Goal: Task Accomplishment & Management: Manage account settings

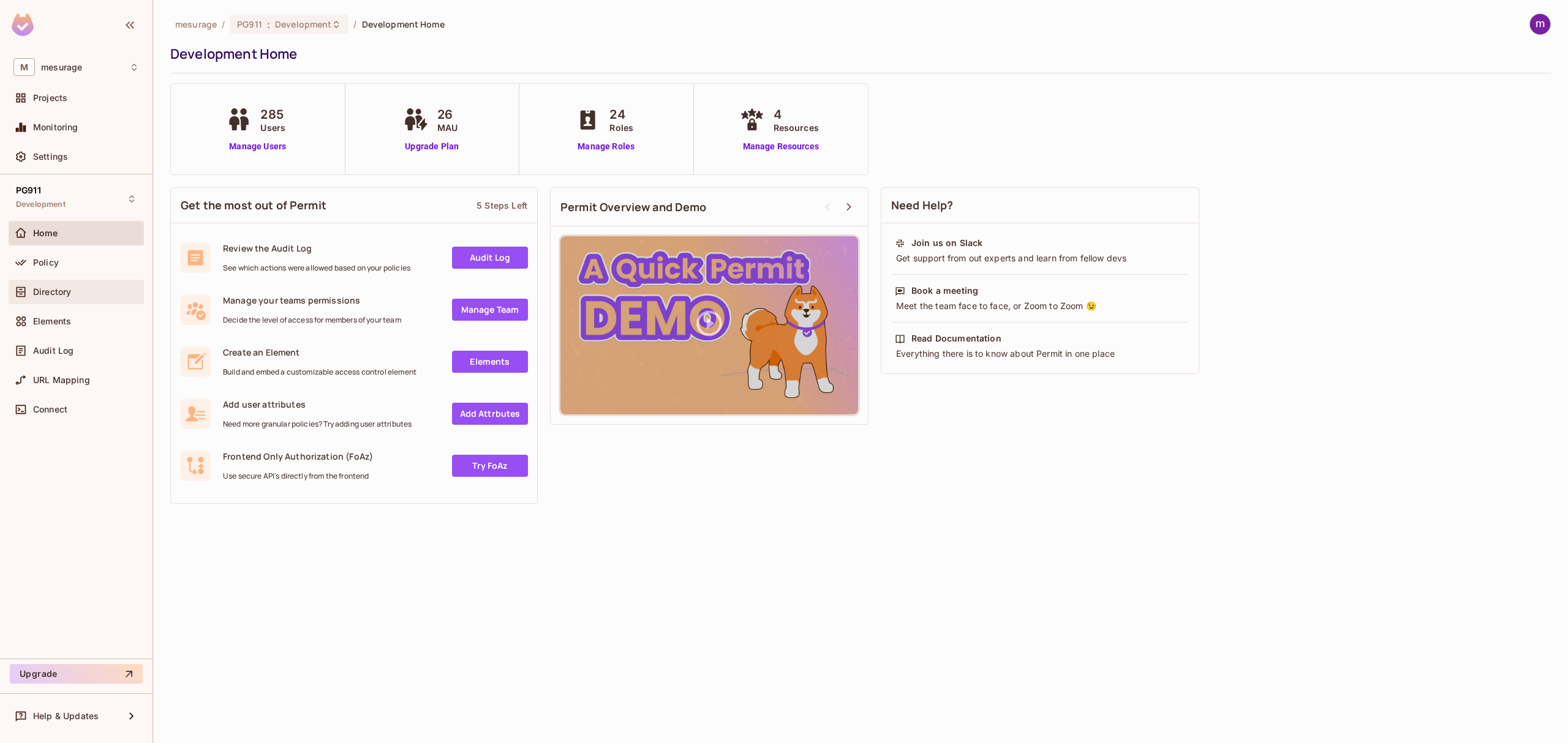
click at [53, 292] on span "Directory" at bounding box center [52, 292] width 38 height 10
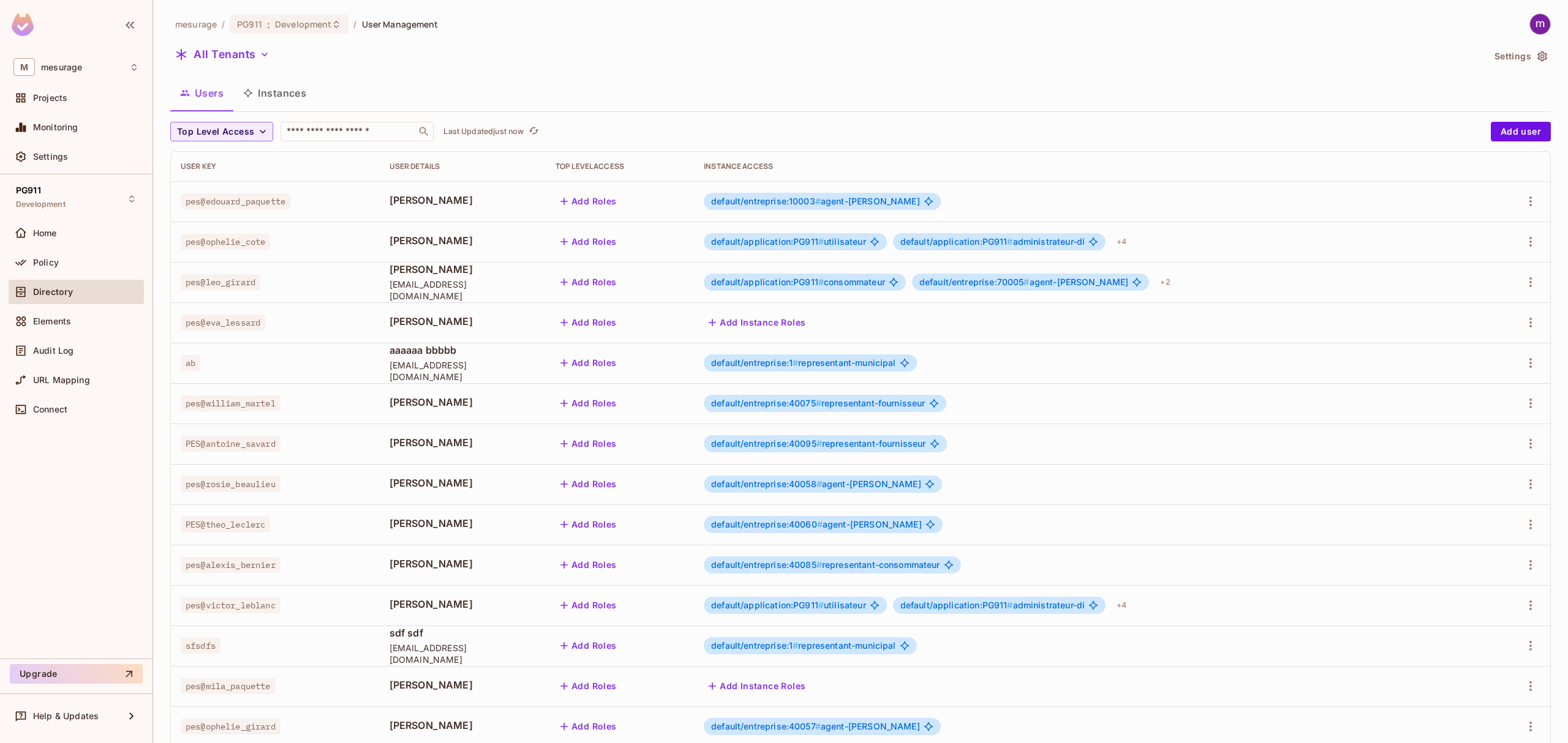
click at [295, 88] on button "Instances" at bounding box center [275, 93] width 83 height 30
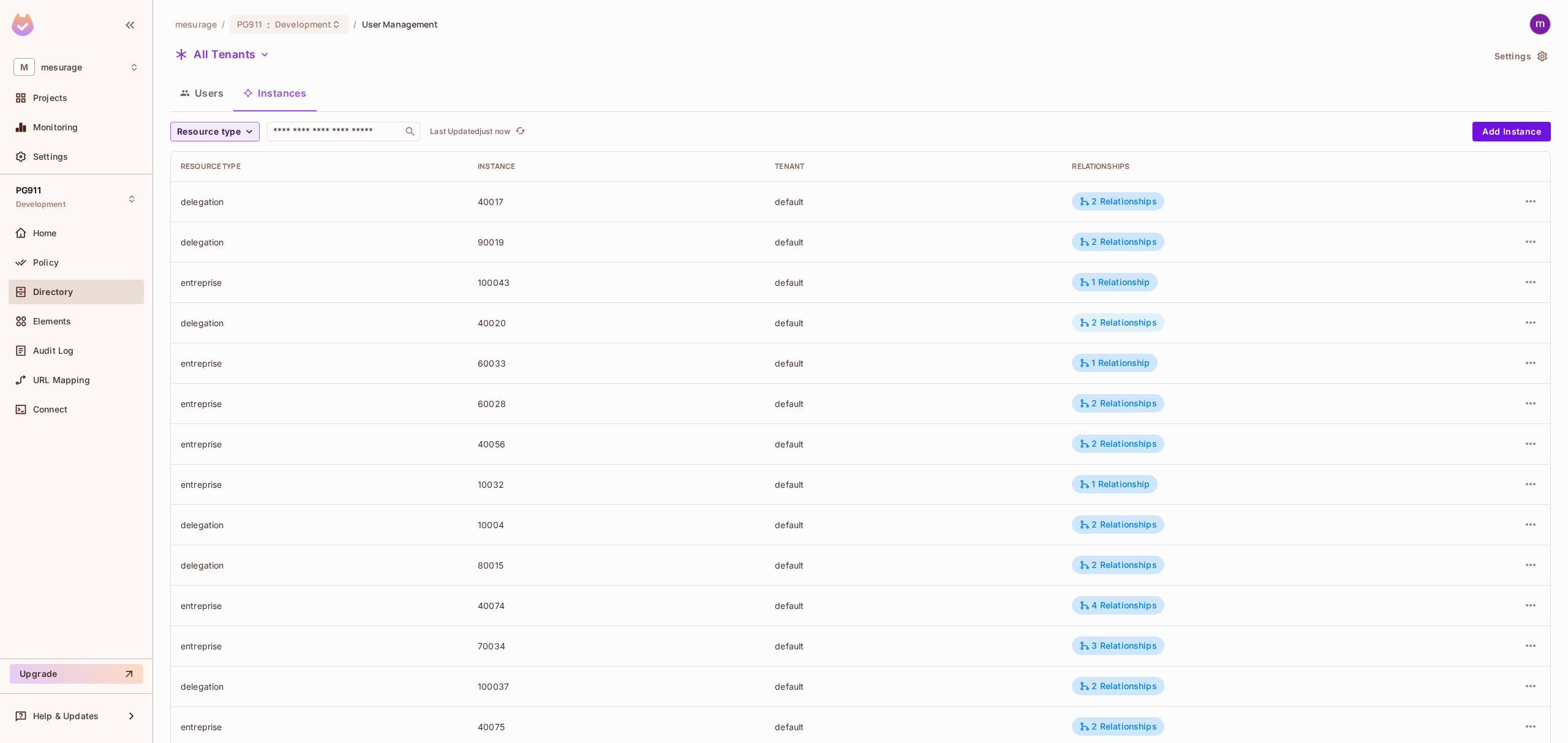
click at [1121, 324] on div "2 Relationships" at bounding box center [1117, 323] width 77 height 11
drag, startPoint x: 559, startPoint y: 77, endPoint x: 545, endPoint y: 71, distance: 15.2
click at [559, 77] on div at bounding box center [784, 372] width 1568 height 743
click at [1104, 403] on div "2 Relationships" at bounding box center [1117, 403] width 77 height 11
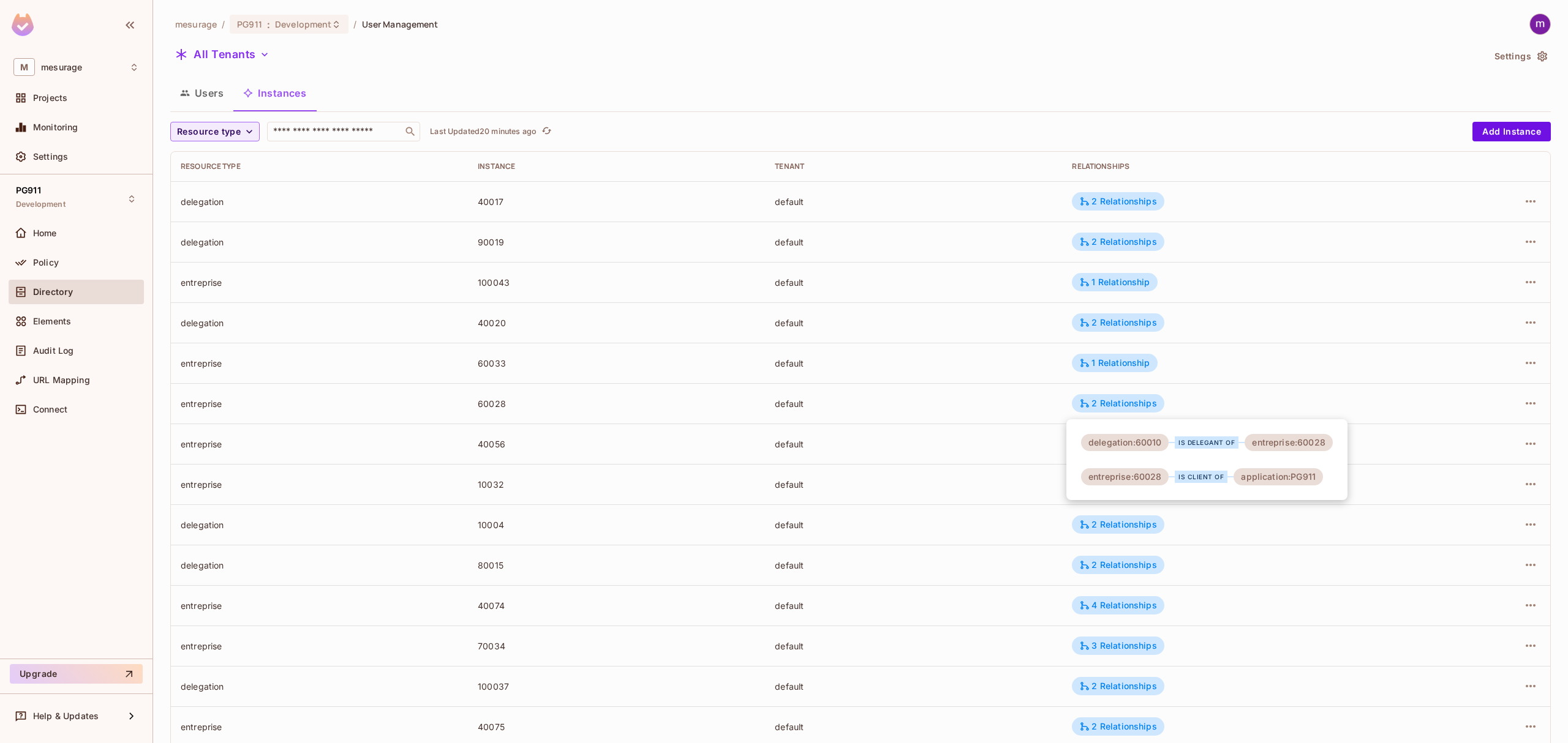
click at [1010, 113] on div at bounding box center [784, 372] width 1568 height 743
click at [1523, 199] on icon "button" at bounding box center [1531, 201] width 14 height 14
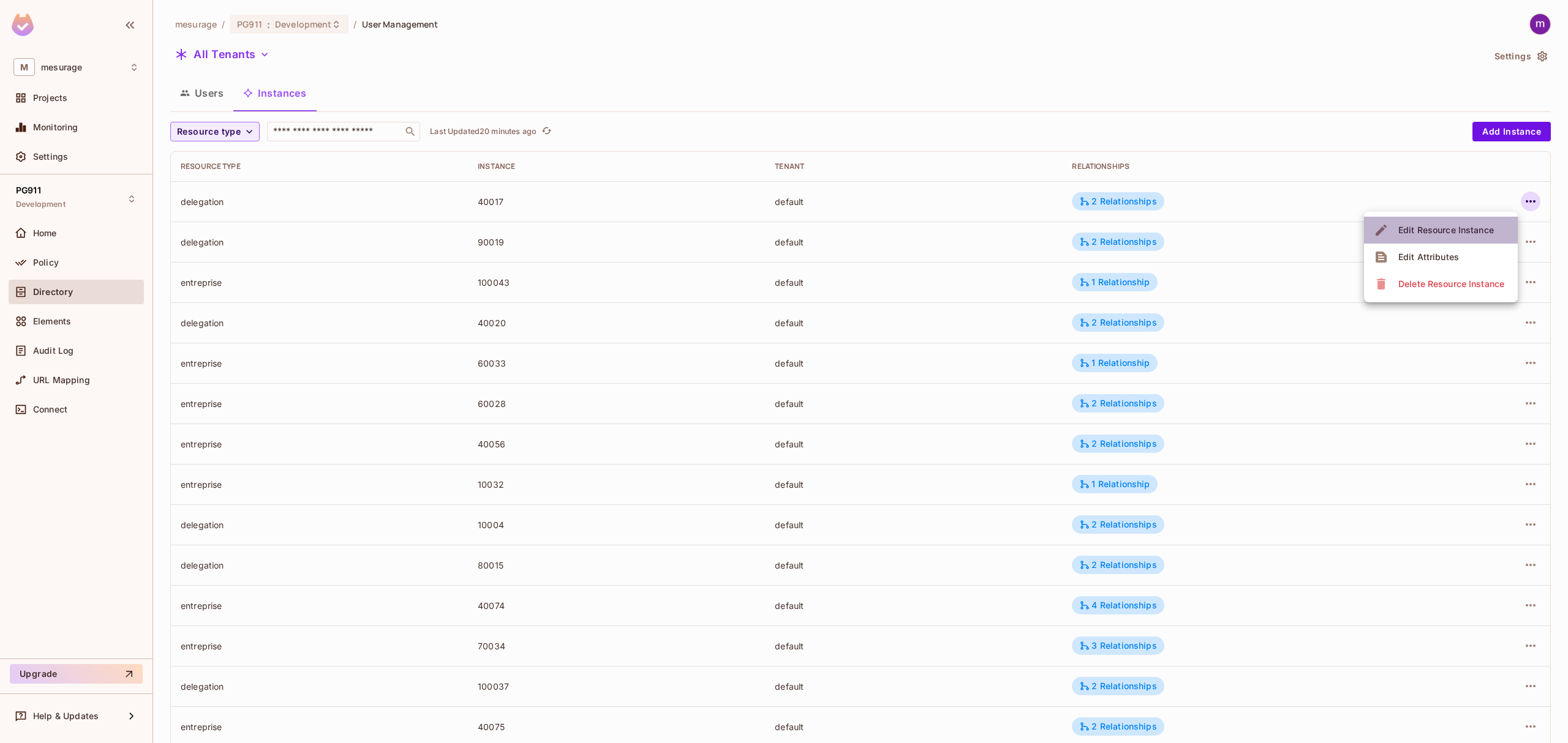
click at [1475, 229] on div "Edit Resource Instance" at bounding box center [1447, 230] width 96 height 12
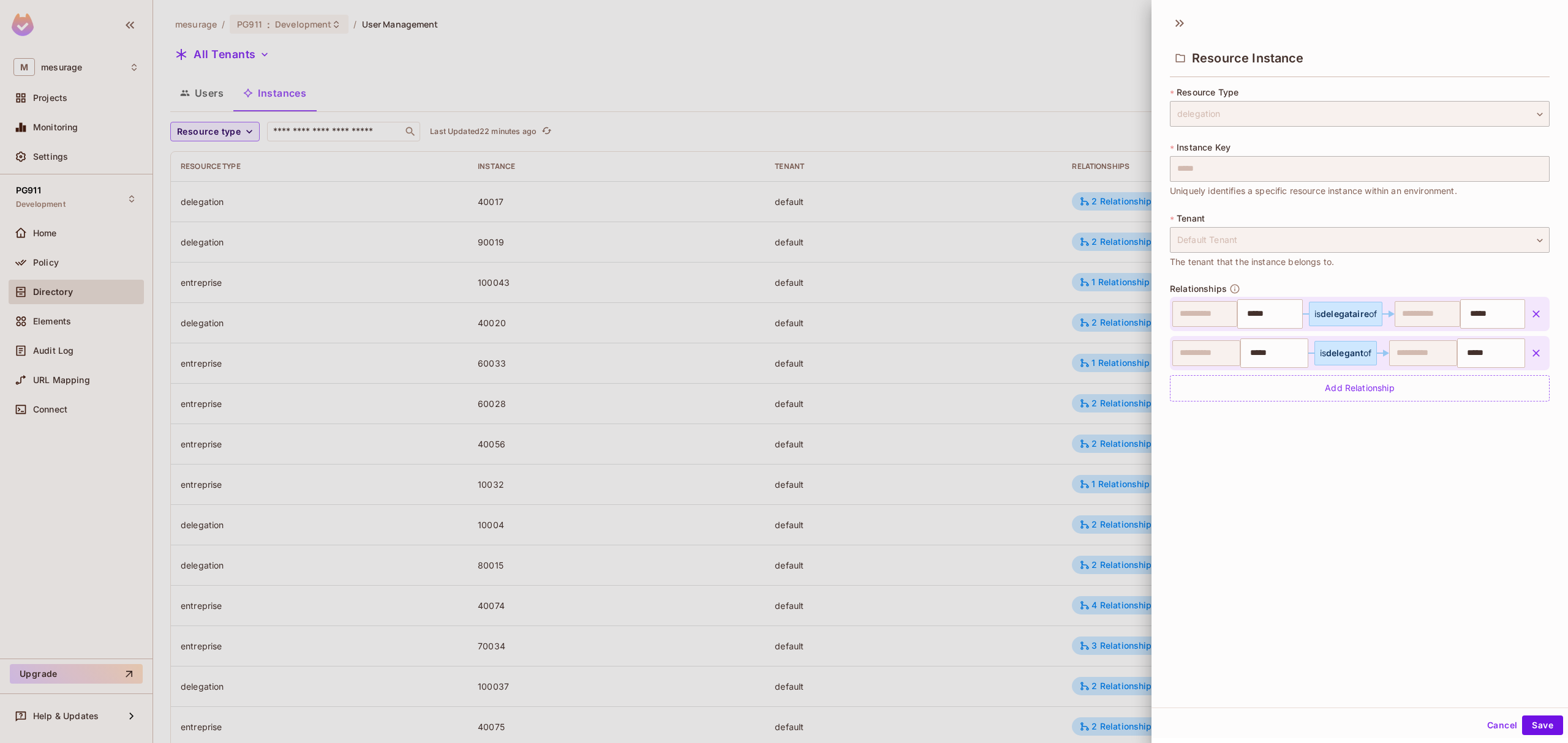
click at [1257, 462] on div "**********" at bounding box center [1360, 358] width 416 height 699
click at [1274, 441] on div "**********" at bounding box center [1360, 358] width 416 height 699
click at [1081, 331] on div at bounding box center [784, 372] width 1568 height 743
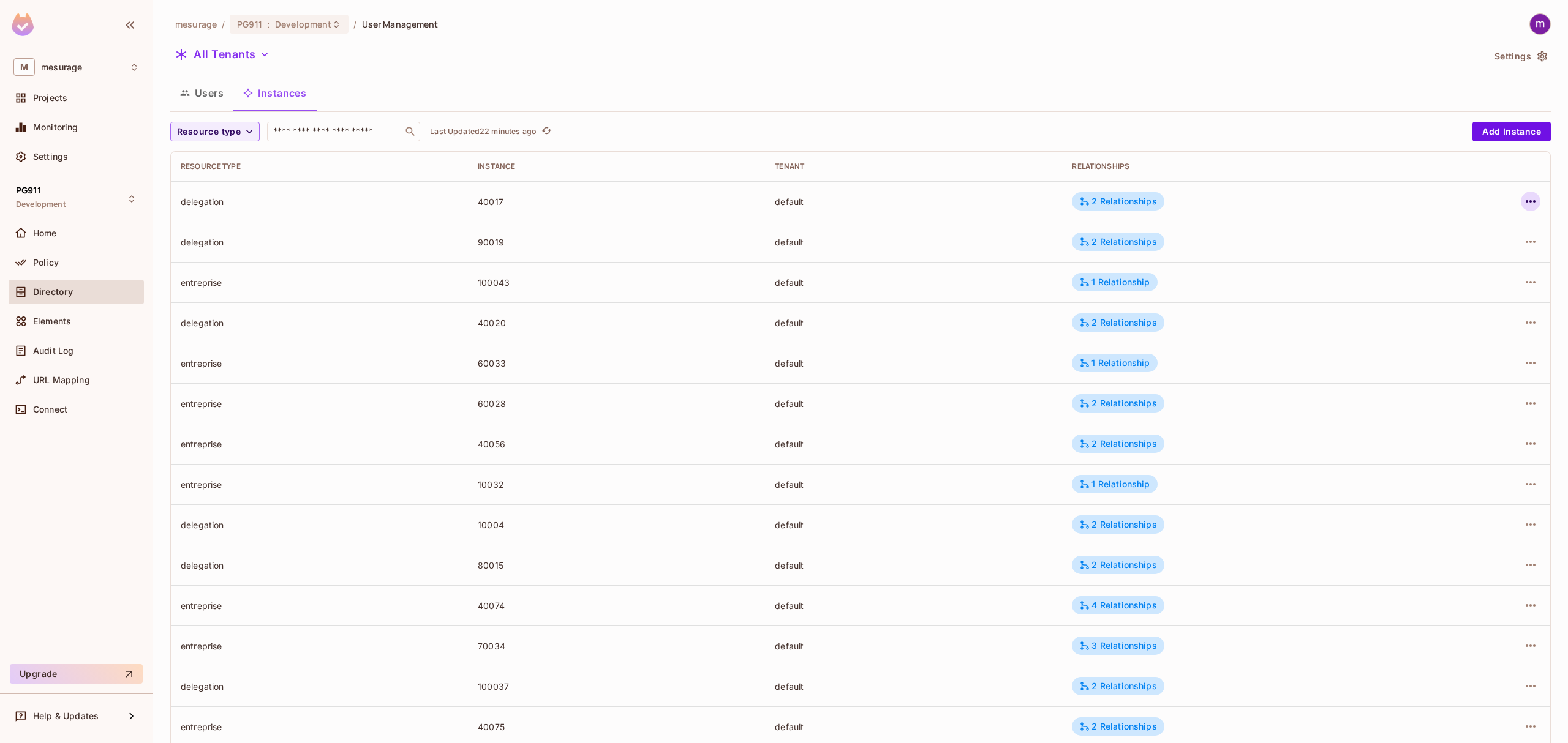
click at [1526, 202] on icon "button" at bounding box center [1531, 201] width 10 height 2
click at [1439, 254] on div "Edit Attributes" at bounding box center [1429, 257] width 61 height 12
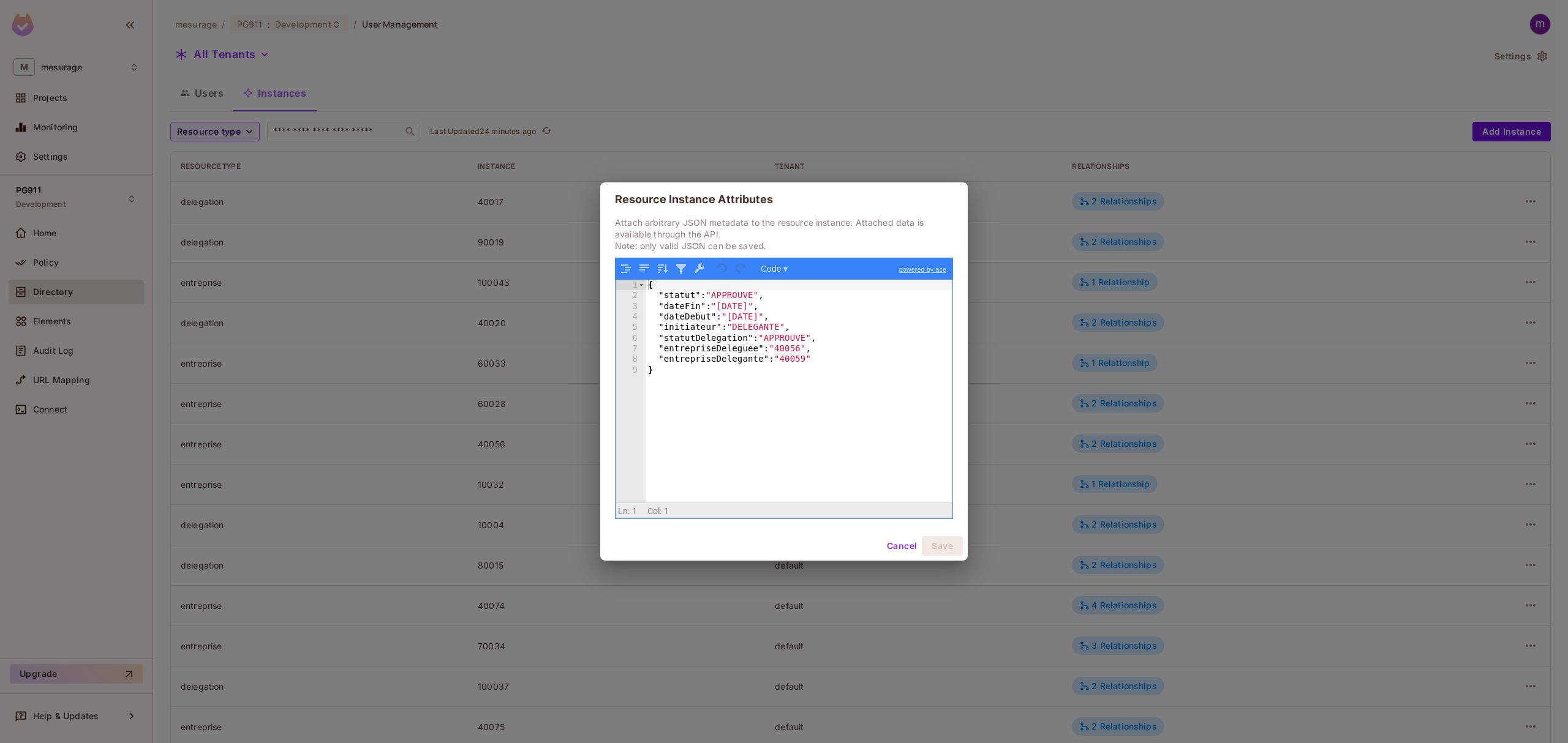
click at [904, 545] on button "Cancel" at bounding box center [902, 546] width 40 height 20
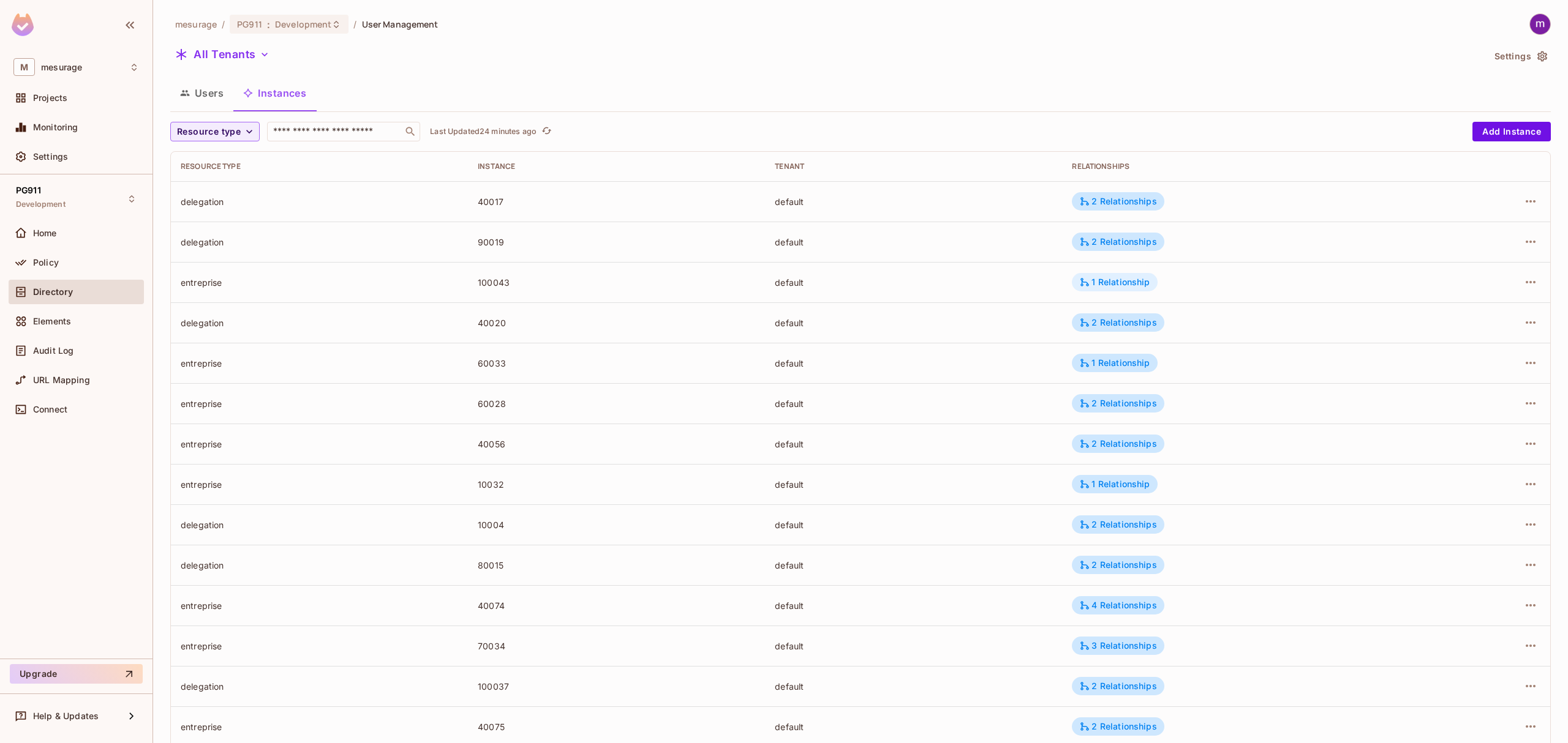
click at [1110, 285] on div "1 Relationship" at bounding box center [1114, 282] width 70 height 11
click at [1111, 283] on div at bounding box center [784, 372] width 1568 height 743
click at [1113, 399] on div "2 Relationships" at bounding box center [1117, 403] width 77 height 11
click at [1512, 318] on div at bounding box center [784, 372] width 1568 height 743
click at [1526, 324] on icon "button" at bounding box center [1531, 322] width 10 height 2
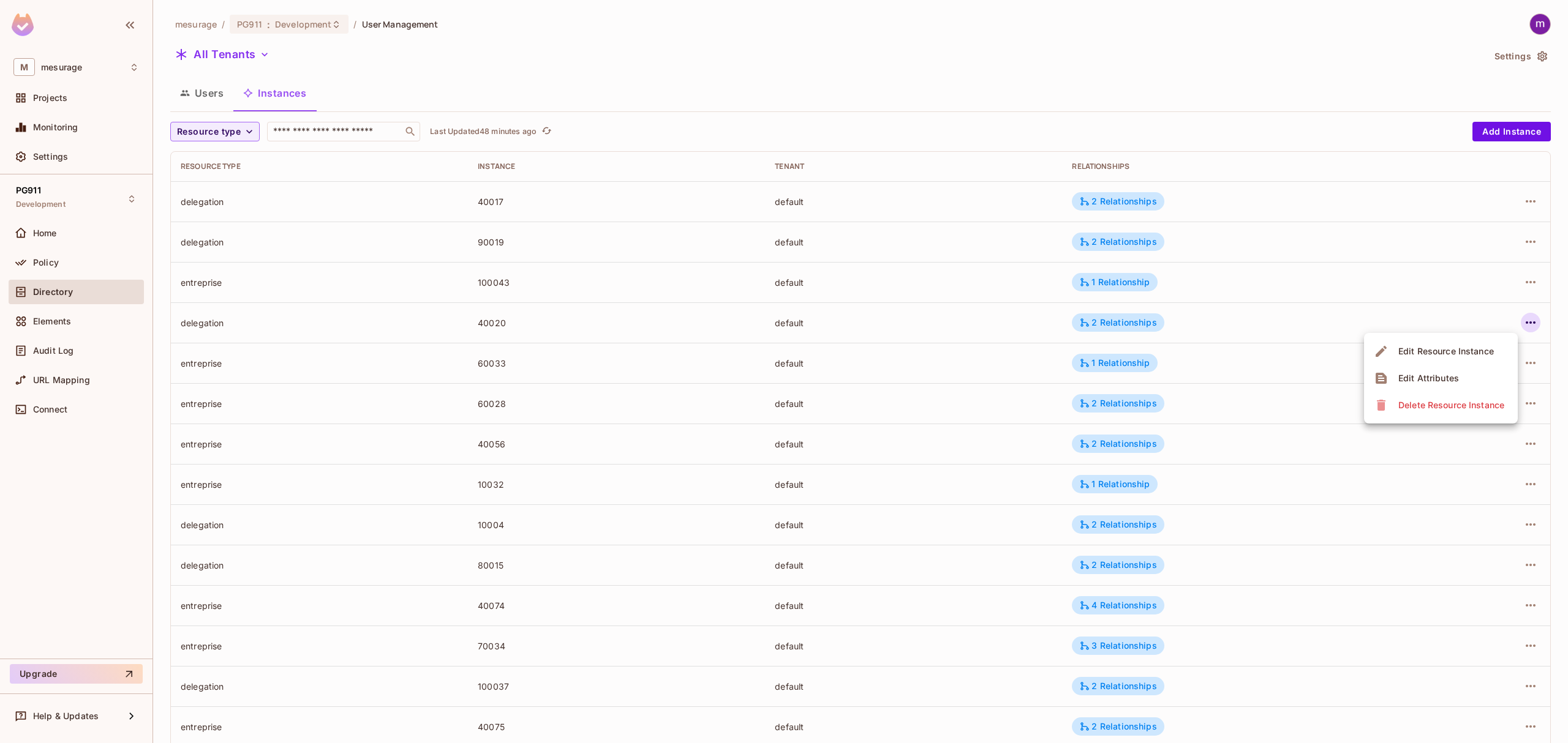
click at [1441, 371] on span "Edit Attributes" at bounding box center [1428, 378] width 68 height 20
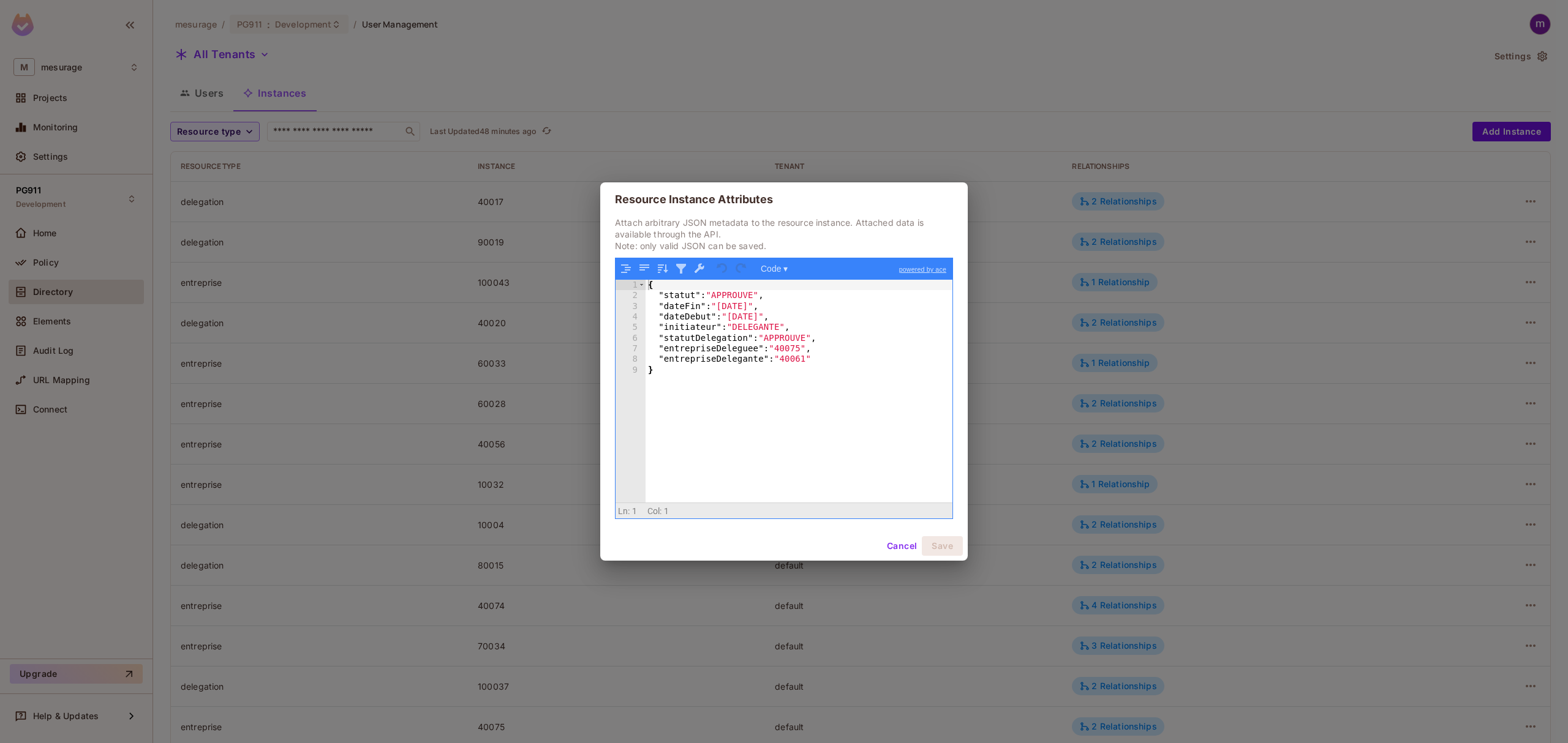
click at [724, 352] on div "{ "statut" : "APPROUVE" , "dateFin" : "[DATE]" , "dateDebut" : "[DATE]" , "init…" at bounding box center [799, 402] width 307 height 244
click at [909, 548] on button "Cancel" at bounding box center [902, 546] width 40 height 20
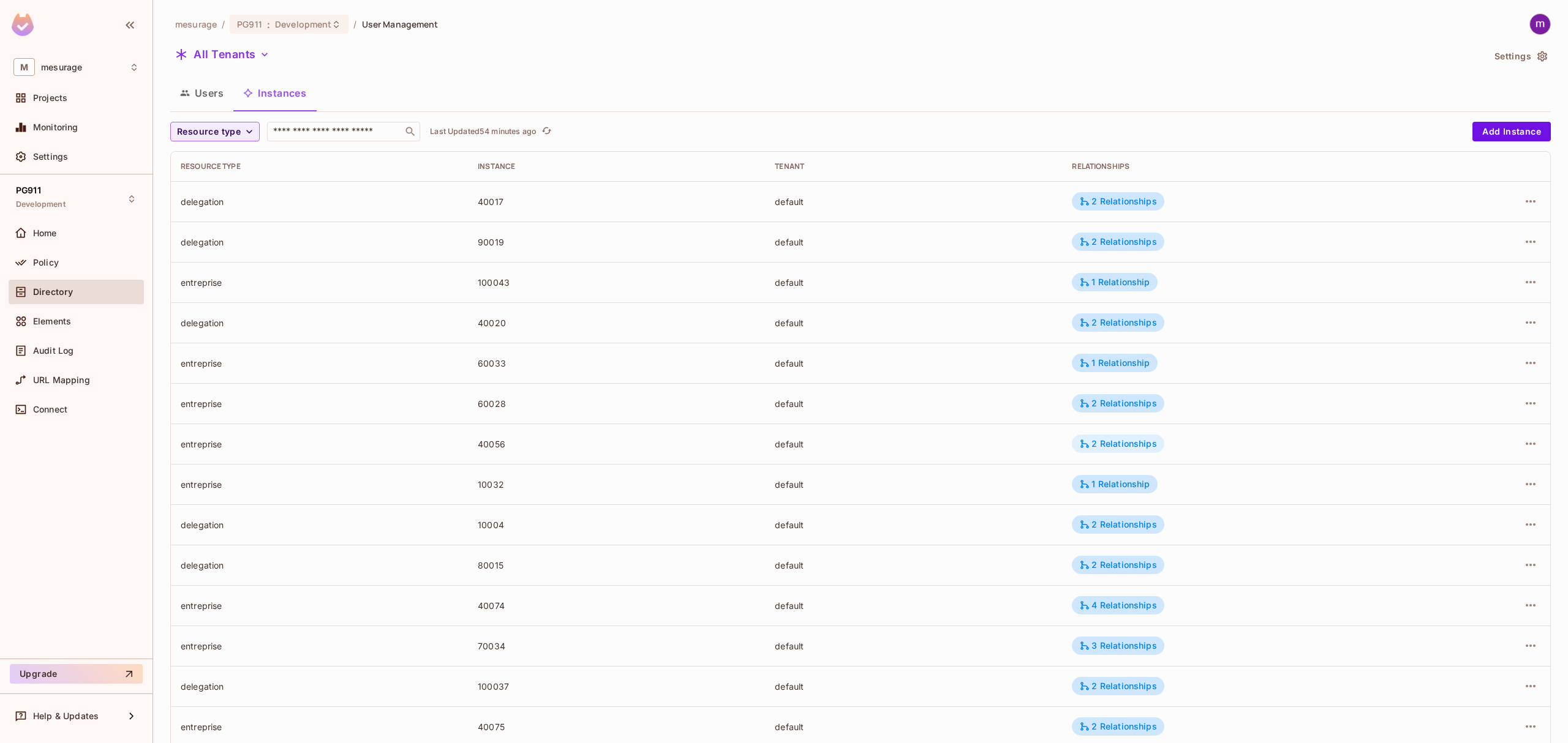
click at [1117, 445] on div "2 Relationships" at bounding box center [1117, 444] width 77 height 11
click at [1508, 445] on div at bounding box center [784, 372] width 1568 height 743
click at [1523, 445] on icon "button" at bounding box center [1531, 444] width 14 height 14
click at [1475, 471] on div "Edit Resource Instance" at bounding box center [1447, 472] width 96 height 12
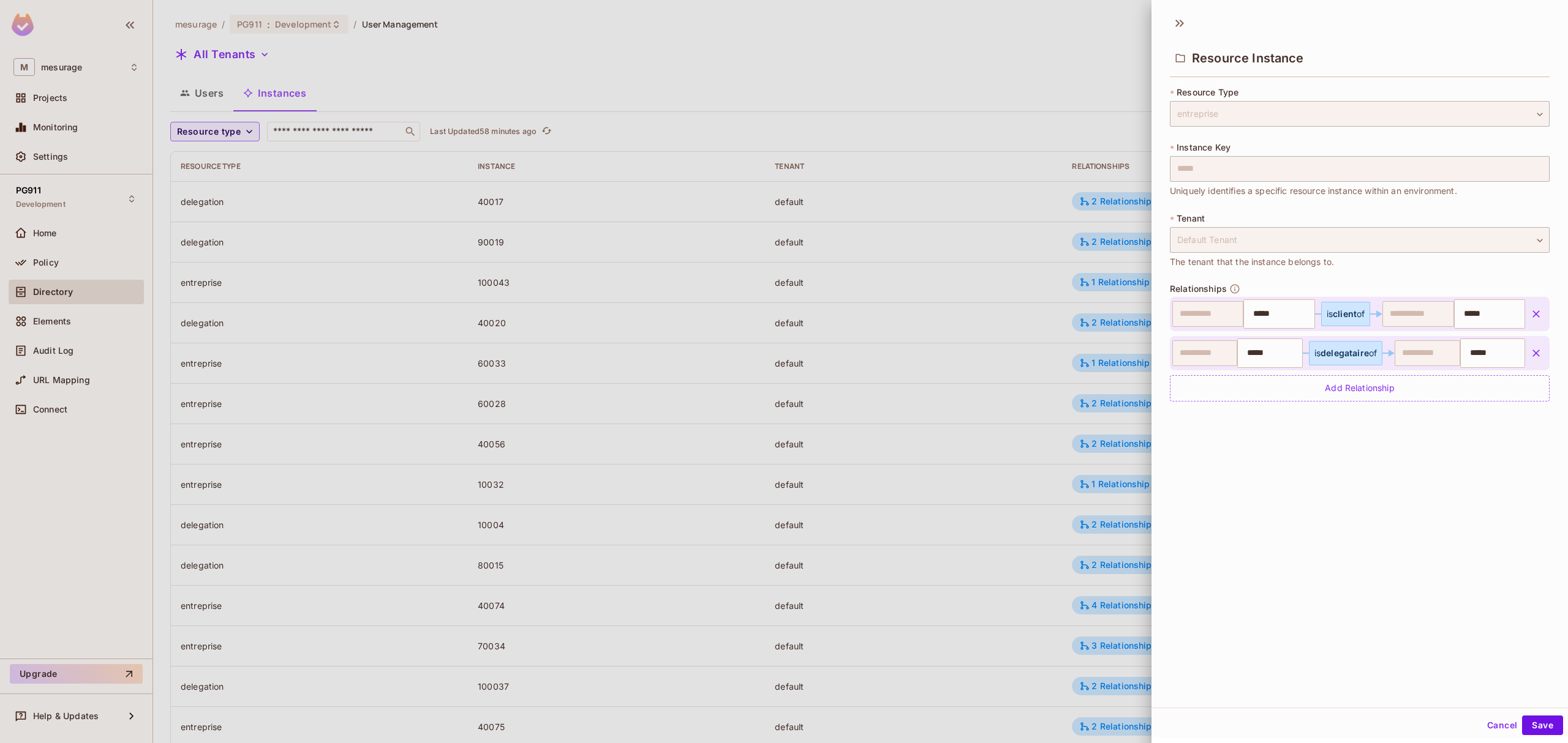
click at [1027, 93] on div at bounding box center [784, 372] width 1568 height 743
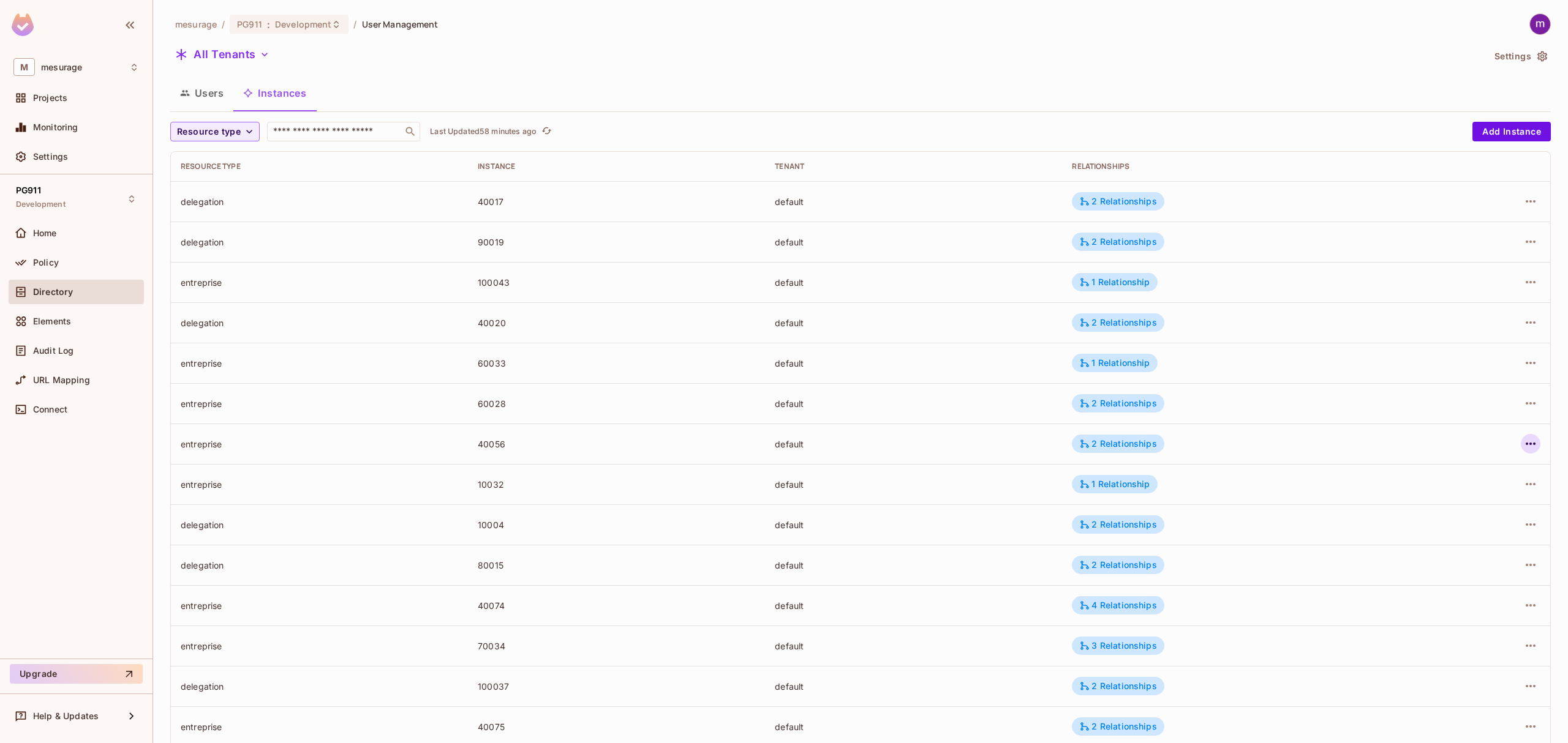
click at [1523, 442] on icon "button" at bounding box center [1531, 444] width 14 height 14
click at [1209, 96] on div at bounding box center [784, 372] width 1568 height 743
drag, startPoint x: 1535, startPoint y: 328, endPoint x: 1525, endPoint y: 324, distance: 10.8
click at [1534, 328] on td at bounding box center [1487, 322] width 127 height 41
click at [1526, 322] on icon "button" at bounding box center [1531, 322] width 10 height 2
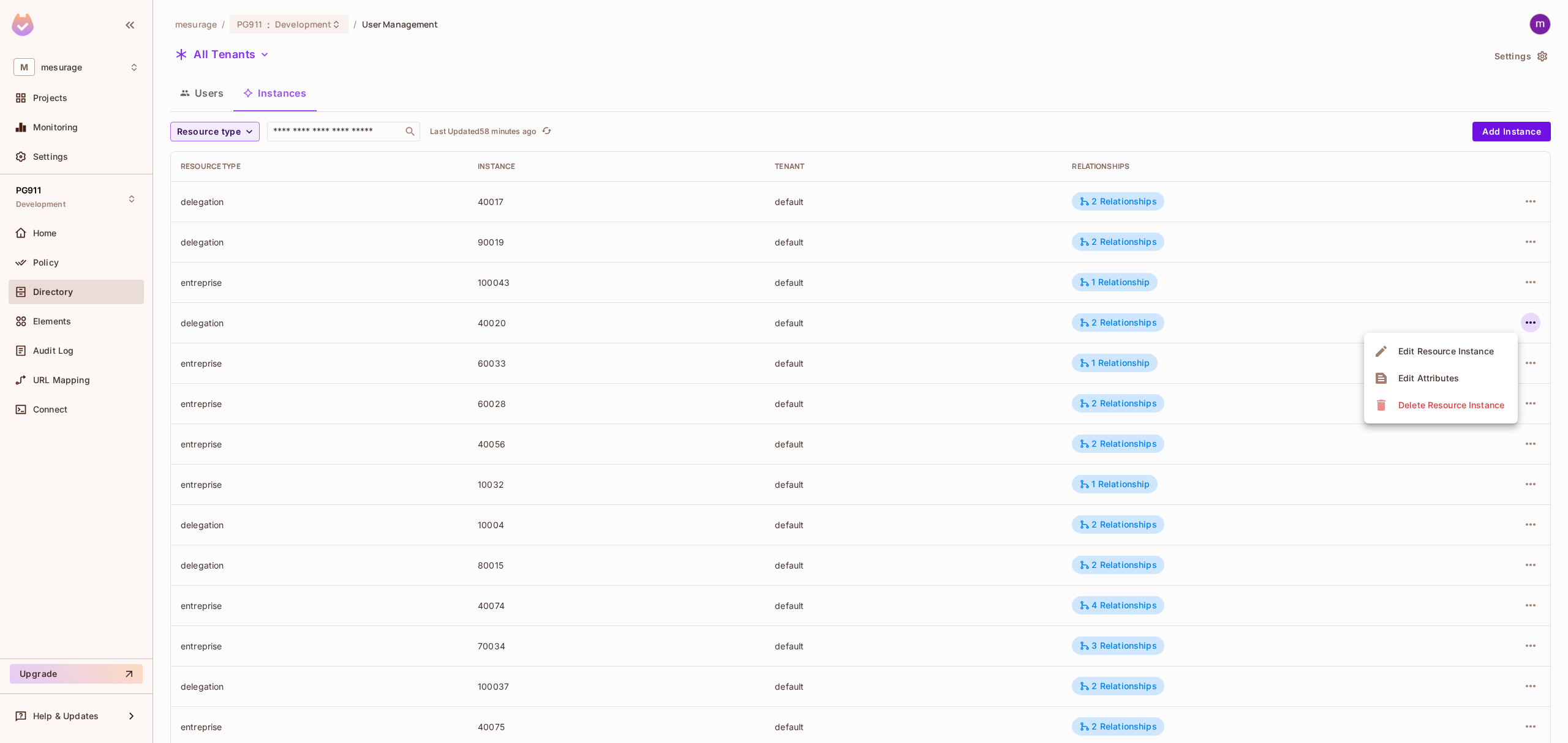
click at [1432, 378] on div "Edit Attributes" at bounding box center [1429, 378] width 61 height 12
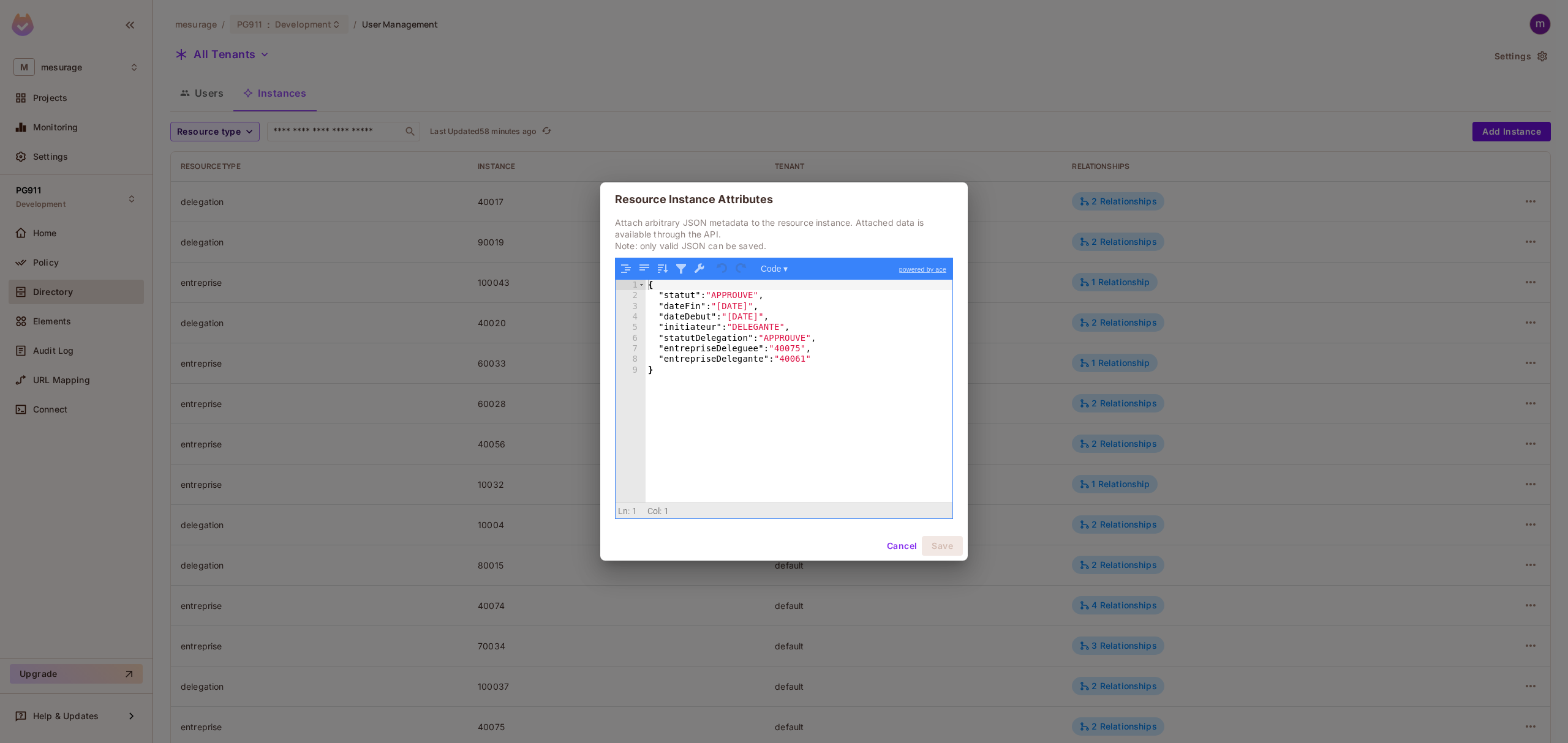
click at [728, 420] on div "{ "statut" : "APPROUVE" , "dateFin" : "[DATE]" , "dateDebut" : "[DATE]" , "init…" at bounding box center [799, 402] width 307 height 244
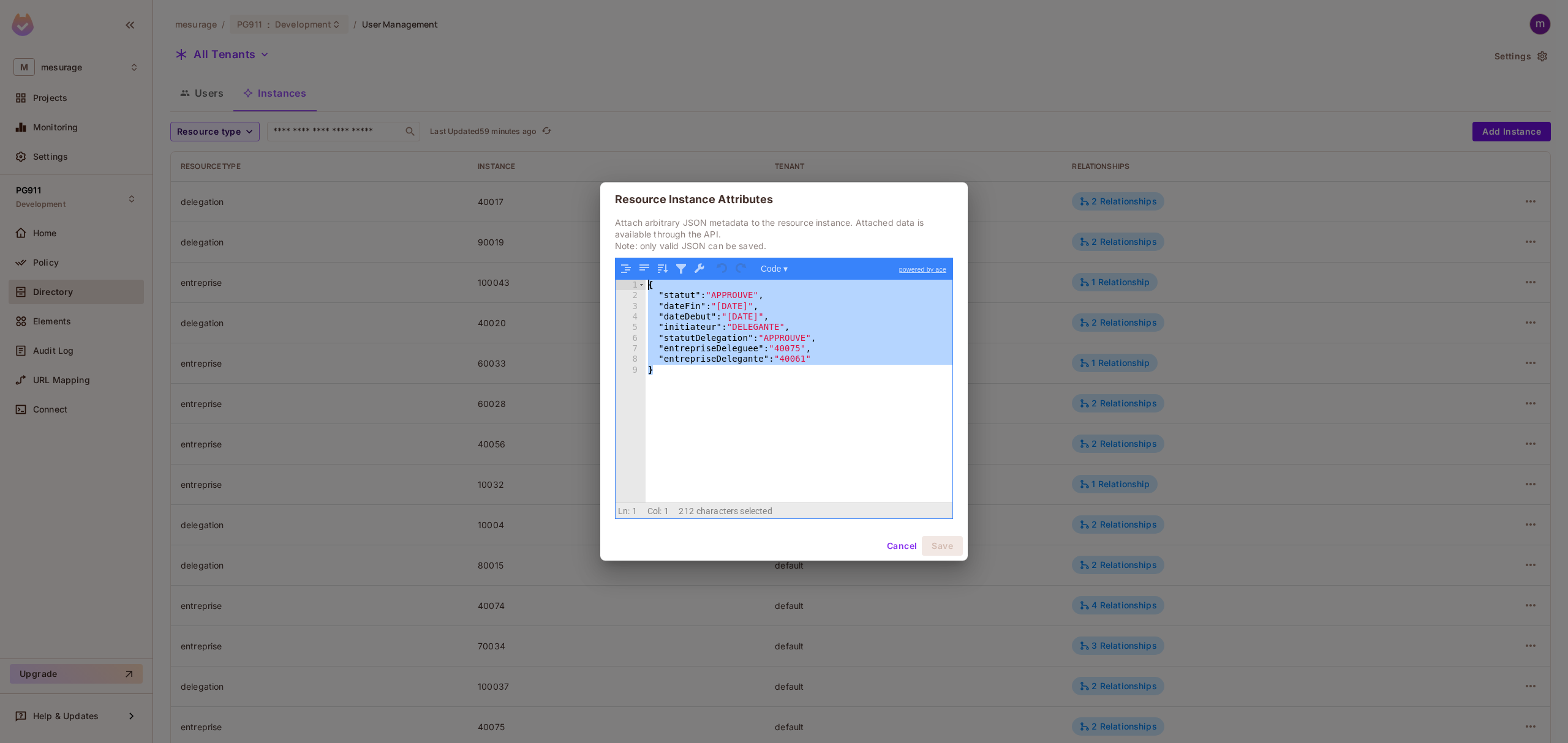
drag, startPoint x: 657, startPoint y: 374, endPoint x: 621, endPoint y: 283, distance: 97.9
click at [621, 283] on div "1 2 3 4 5 6 7 8 9 { "statut" : "APPROUVE" , "dateFin" : "[DATE]" , "dateDebut" …" at bounding box center [784, 391] width 337 height 223
click at [775, 354] on div "{ "statut" : "APPROUVE" , "dateFin" : "[DATE]" , "dateDebut" : "[DATE]" , "init…" at bounding box center [799, 391] width 307 height 223
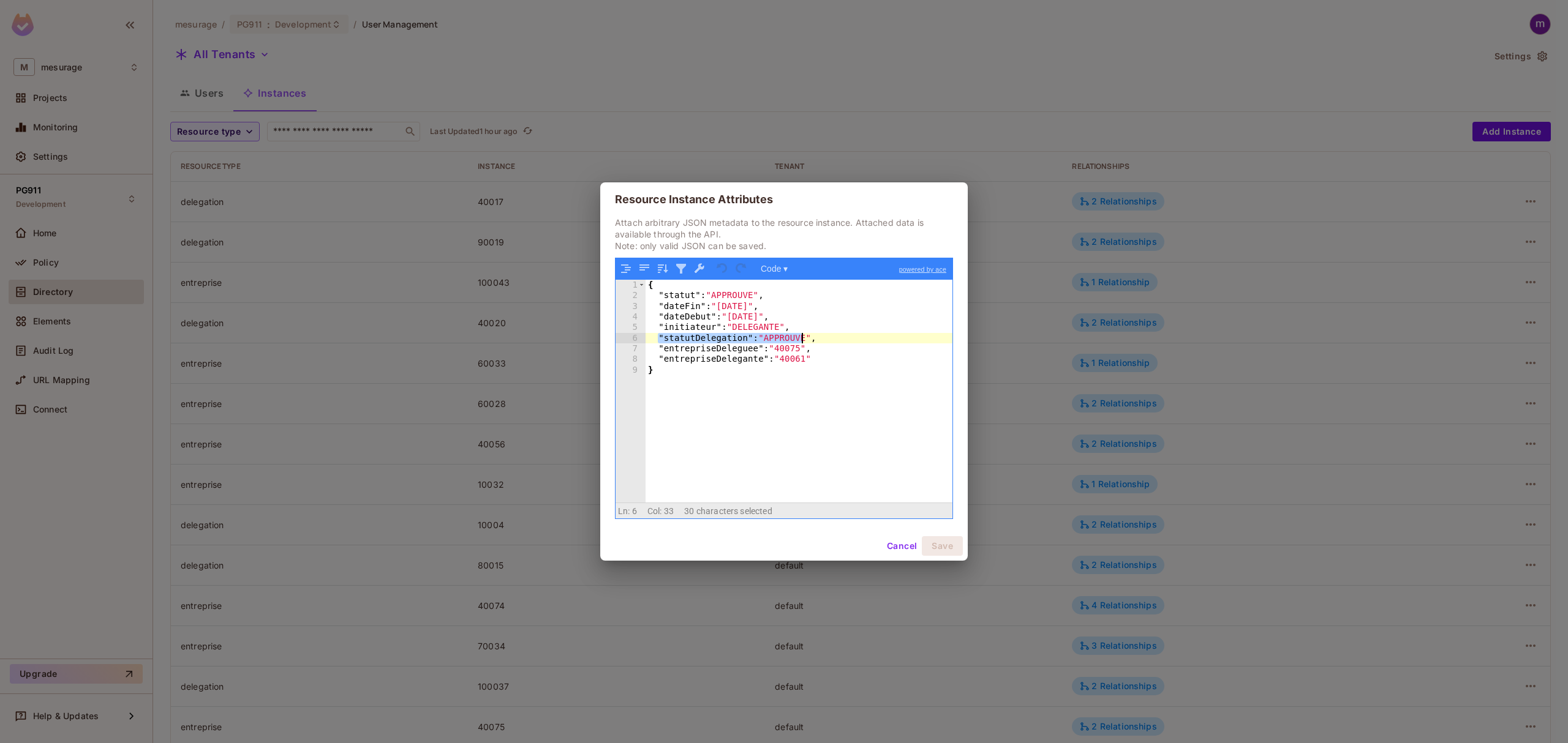
drag, startPoint x: 658, startPoint y: 336, endPoint x: 802, endPoint y: 340, distance: 144.1
click at [802, 340] on div "{ "statut" : "APPROUVE" , "dateFin" : "[DATE]" , "dateDebut" : "[DATE]" , "init…" at bounding box center [799, 402] width 307 height 244
click at [1017, 124] on div "Resource Instance Attributes Attach arbitrary JSON metadata to the resource ins…" at bounding box center [784, 372] width 1568 height 743
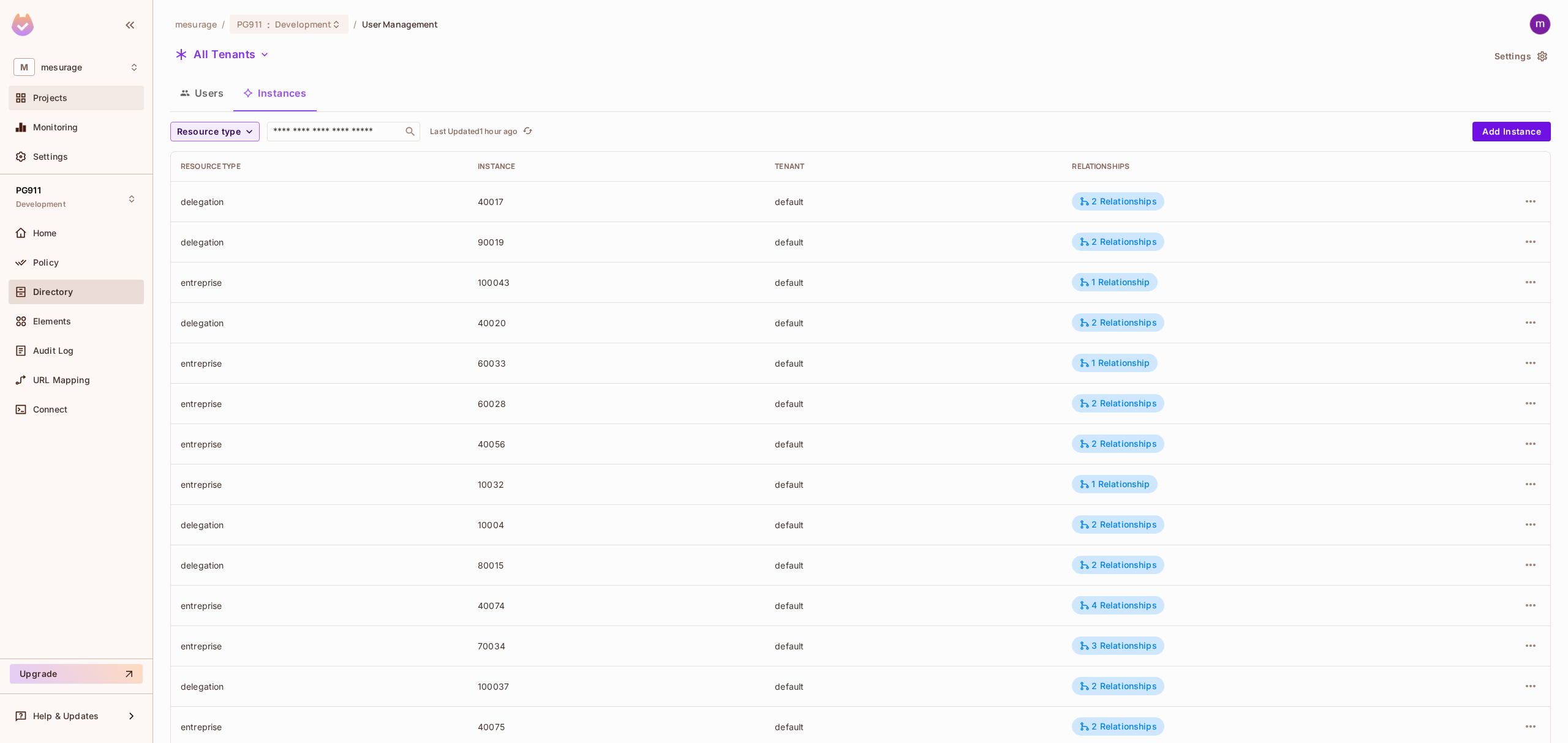
click at [66, 94] on span "Projects" at bounding box center [49, 98] width 34 height 10
